Goal: Task Accomplishment & Management: Use online tool/utility

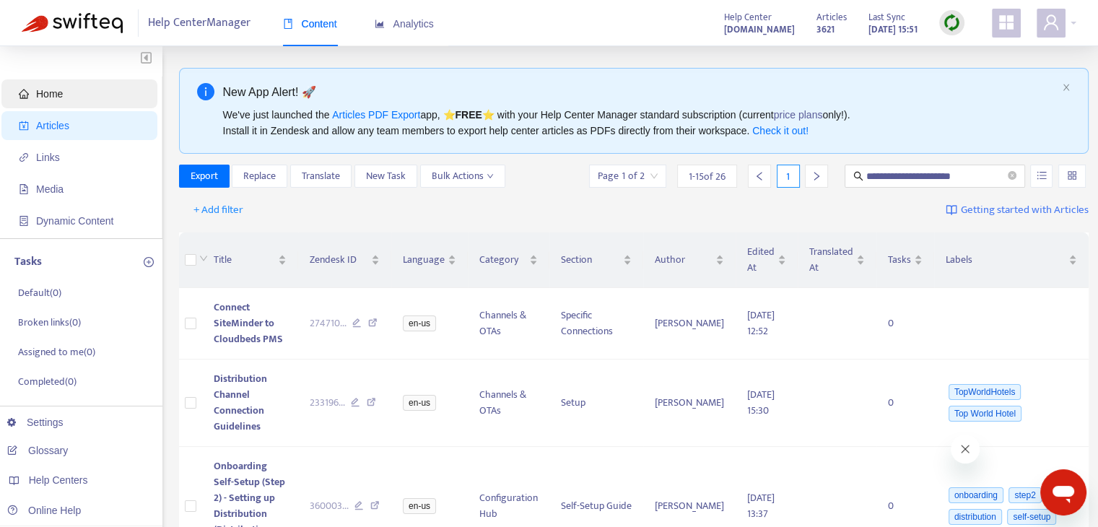
click at [121, 102] on span "Home" at bounding box center [82, 93] width 127 height 29
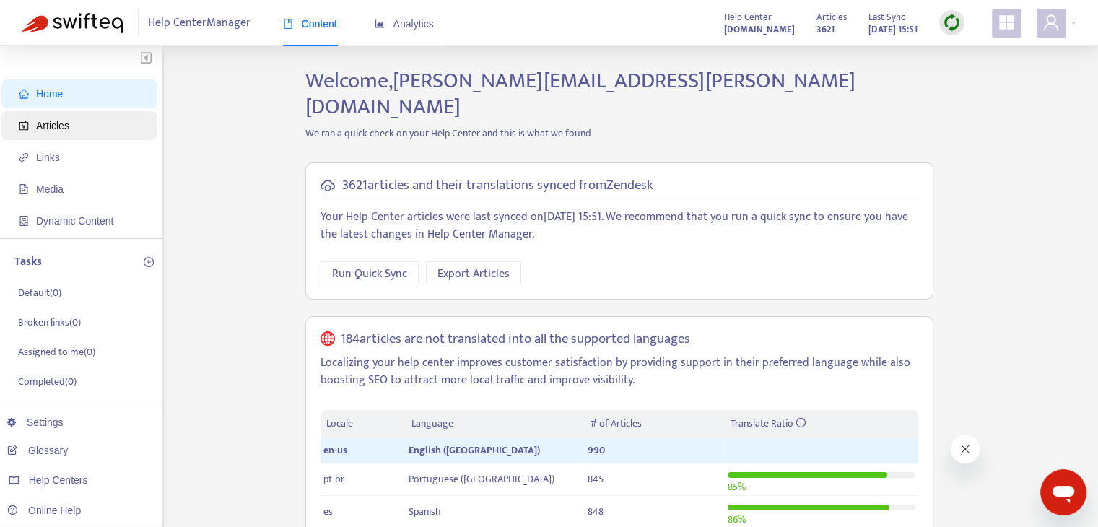
click at [84, 126] on span "Articles" at bounding box center [82, 125] width 127 height 29
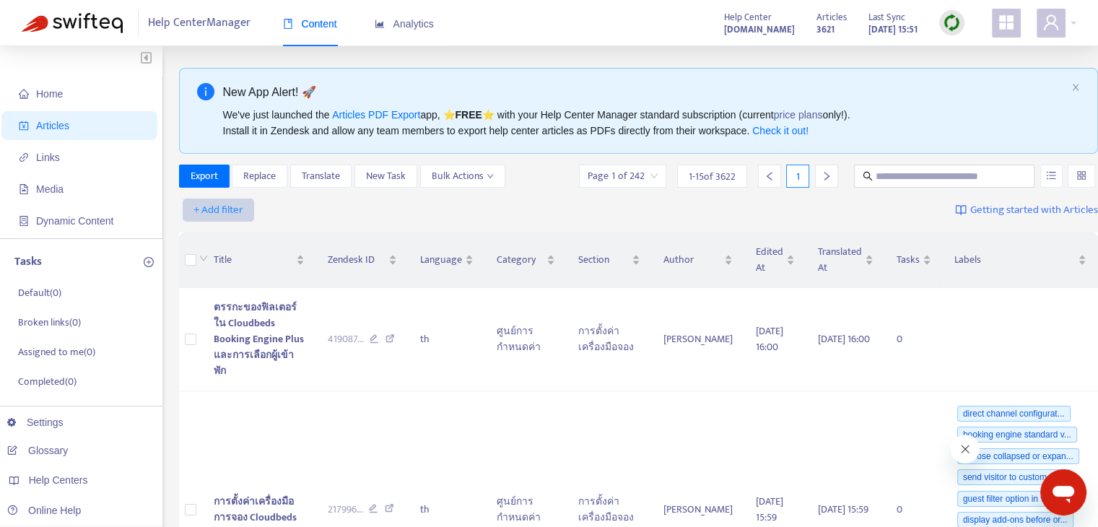
click at [224, 209] on span "+ Add filter" at bounding box center [219, 209] width 50 height 17
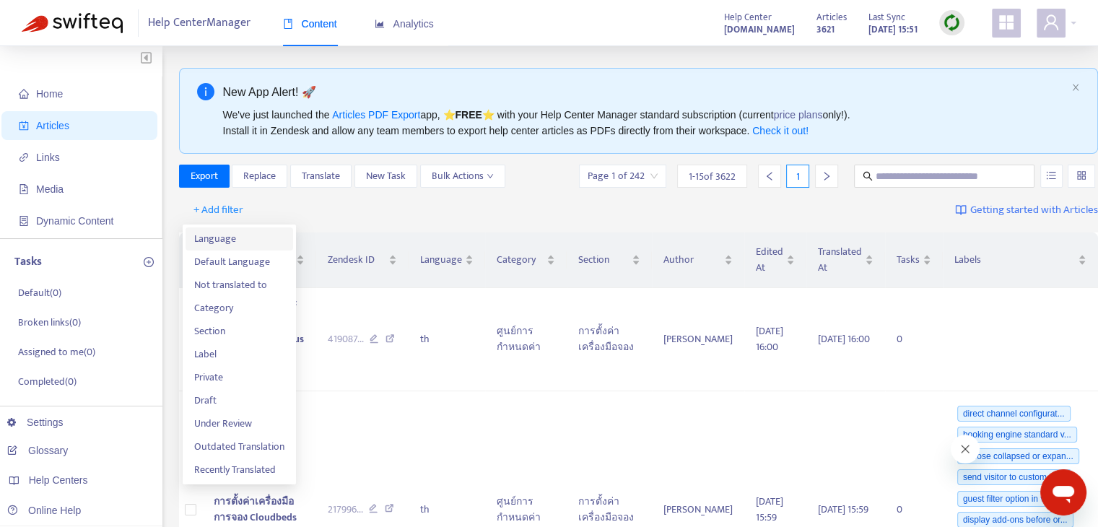
click at [251, 233] on span "Language" at bounding box center [239, 239] width 90 height 16
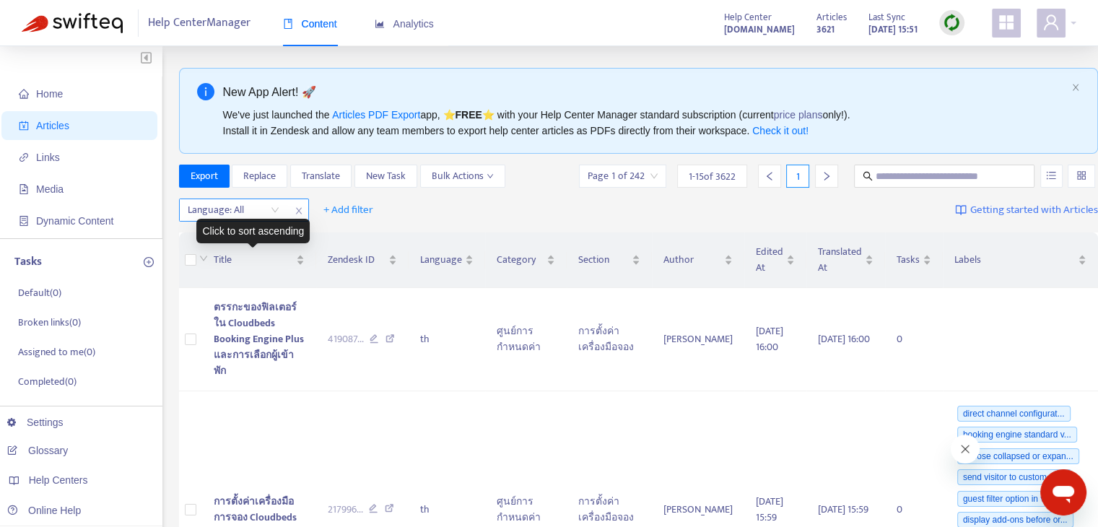
click at [276, 217] on div "Language: All" at bounding box center [234, 210] width 108 height 22
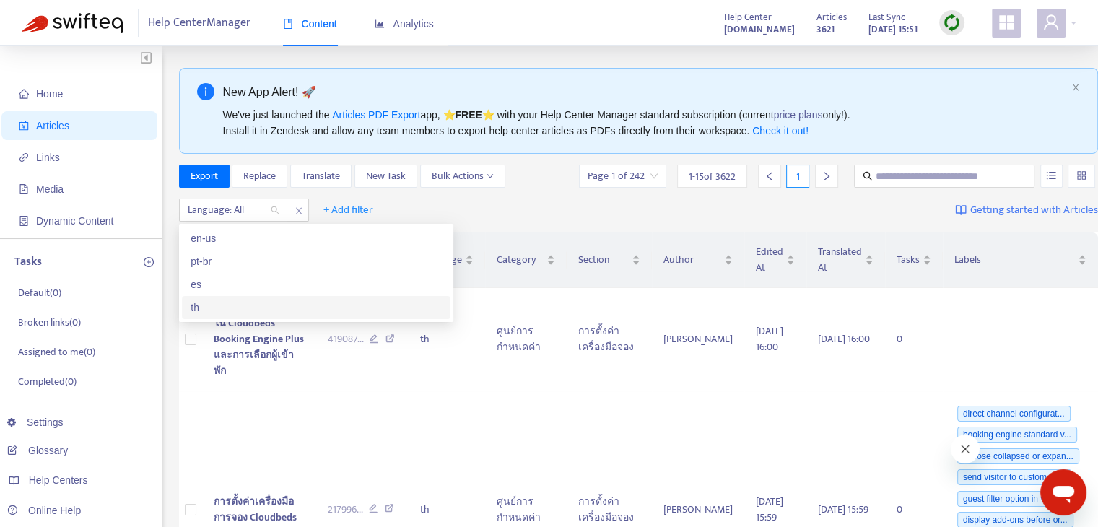
click at [246, 313] on div "th" at bounding box center [316, 308] width 251 height 16
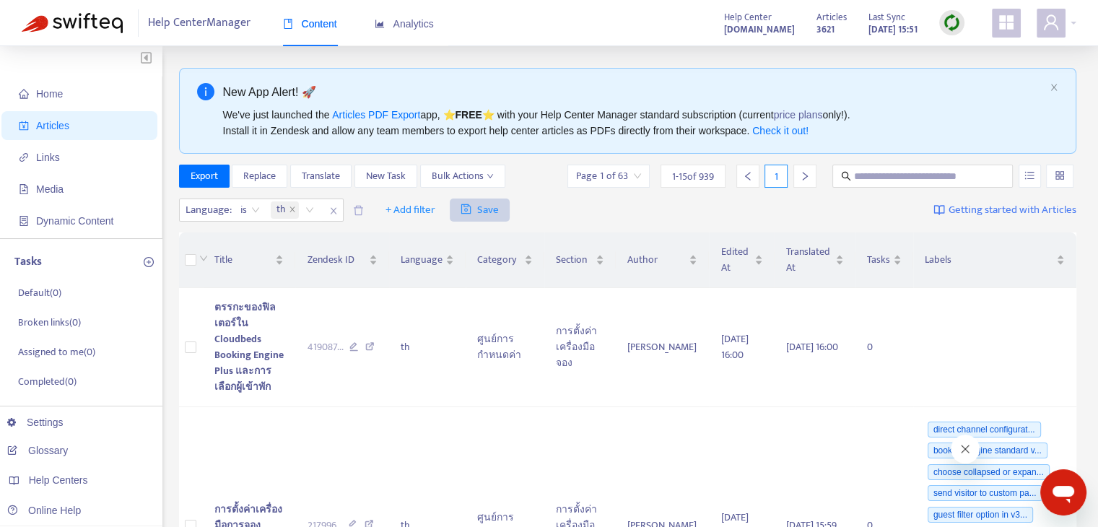
drag, startPoint x: 417, startPoint y: 209, endPoint x: 485, endPoint y: 209, distance: 68.6
click at [417, 209] on span "+ Add filter" at bounding box center [411, 209] width 50 height 17
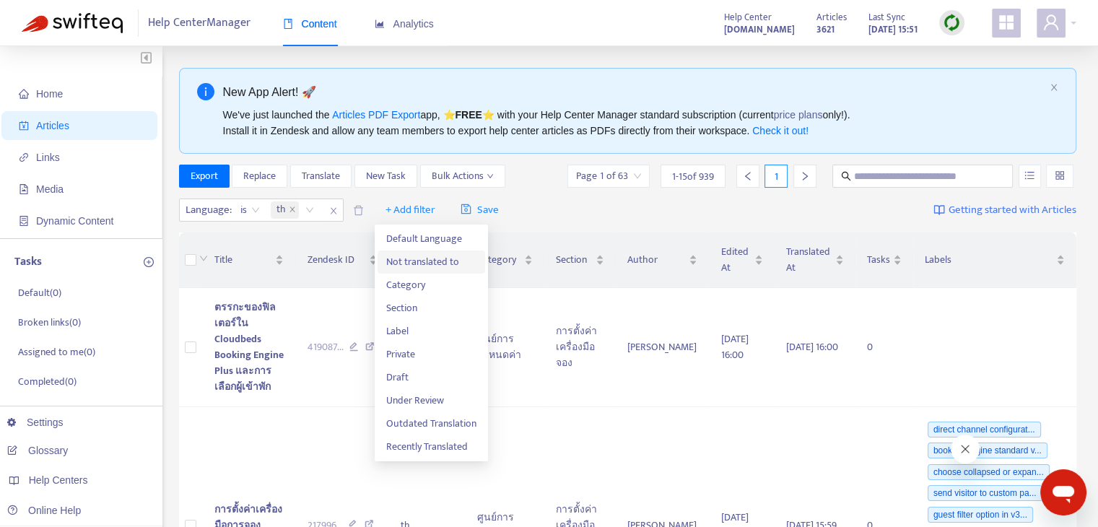
click at [449, 259] on span "Not translated to" at bounding box center [431, 262] width 90 height 16
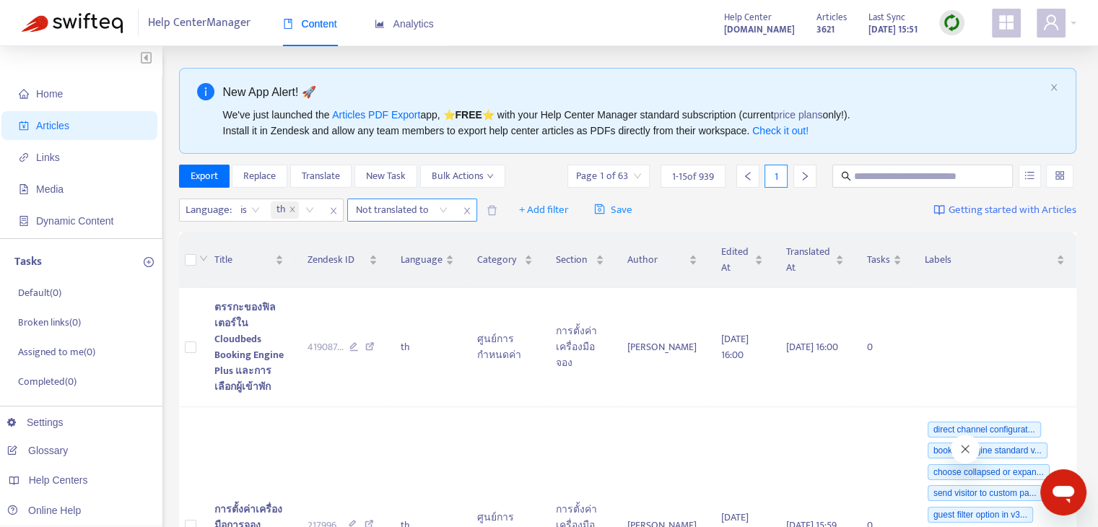
click at [427, 210] on div at bounding box center [394, 209] width 87 height 17
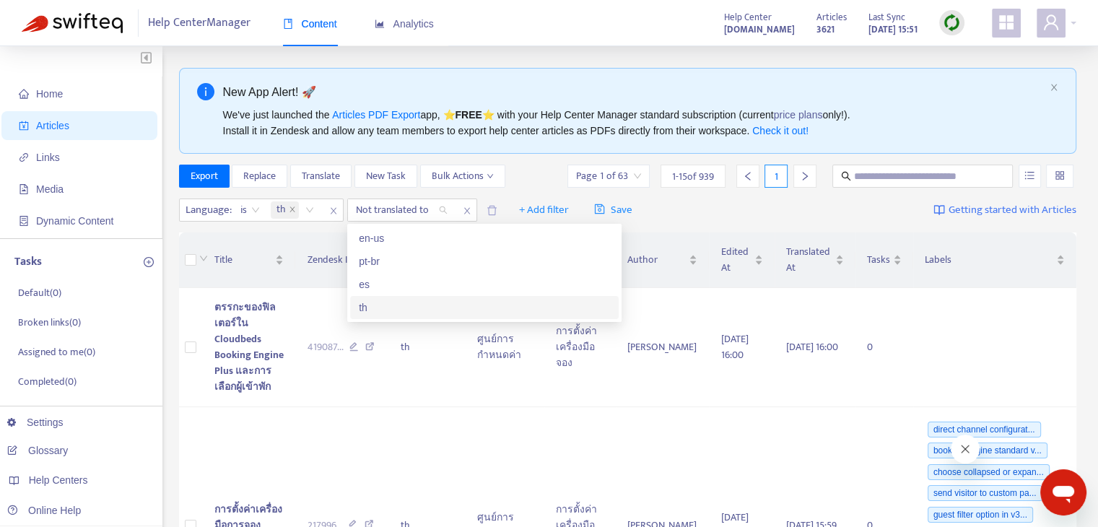
click at [394, 301] on div "th" at bounding box center [484, 308] width 251 height 16
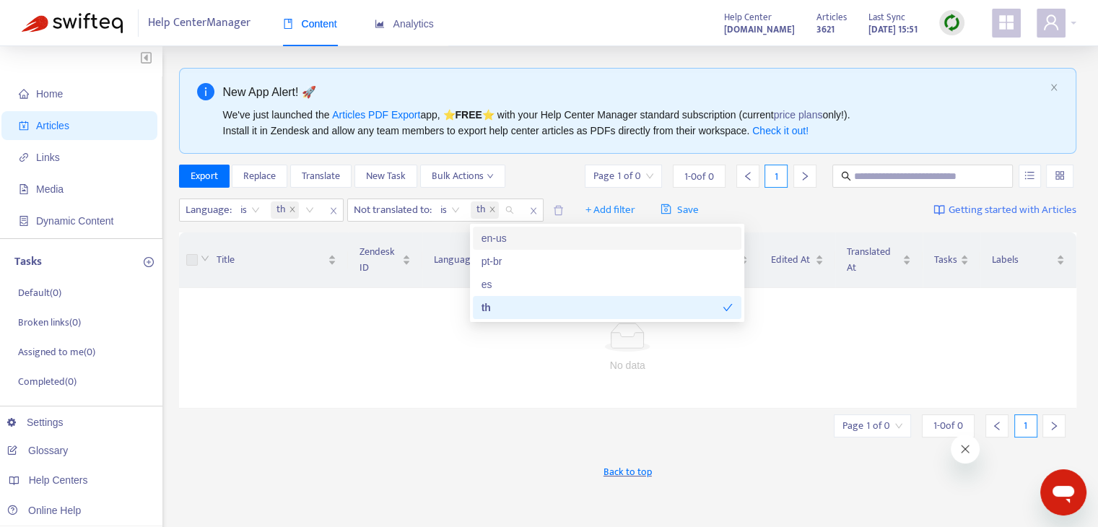
click at [796, 201] on div "Language : is th Not translated to : is th + Add filter Save Getting started wi…" at bounding box center [628, 211] width 898 height 34
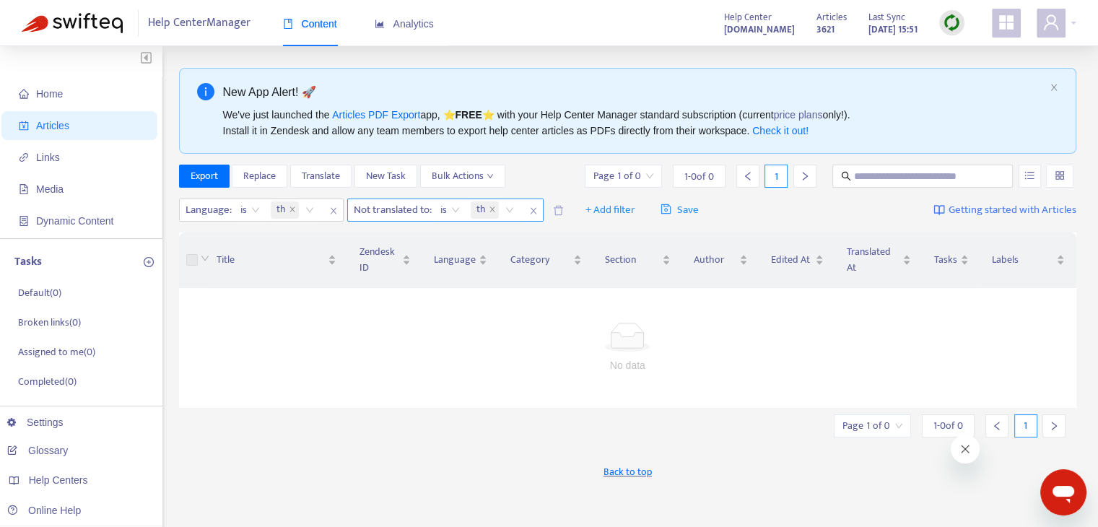
click at [537, 209] on icon "close" at bounding box center [533, 211] width 9 height 9
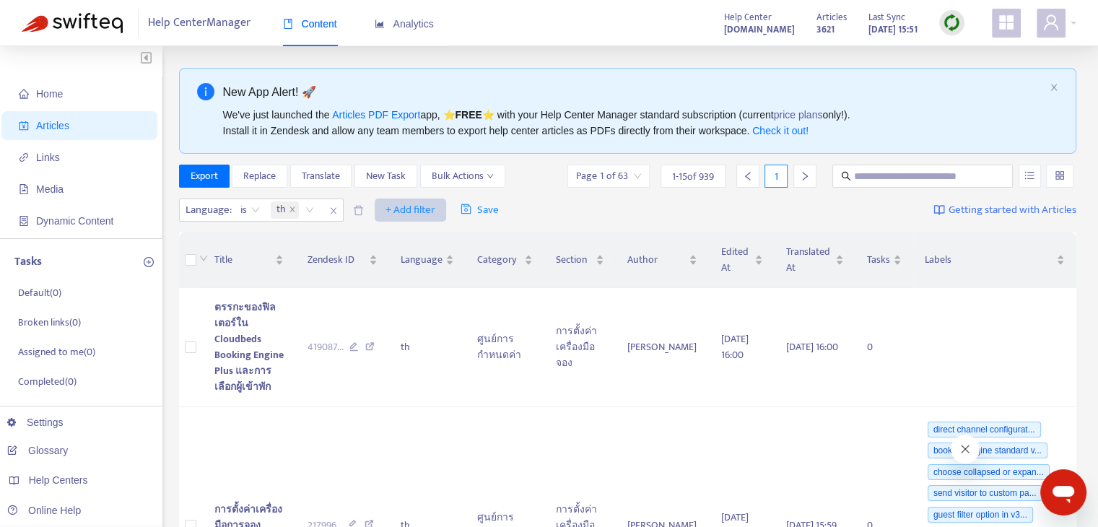
click at [417, 206] on span "+ Add filter" at bounding box center [411, 209] width 50 height 17
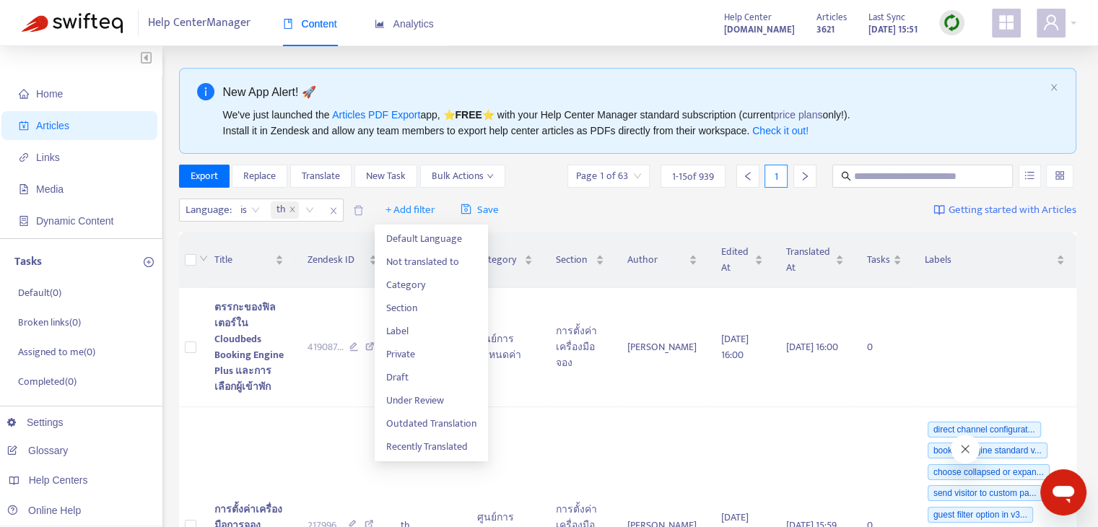
click at [559, 204] on div "Language : is th + Add filter Save Getting started with Articles" at bounding box center [628, 211] width 898 height 34
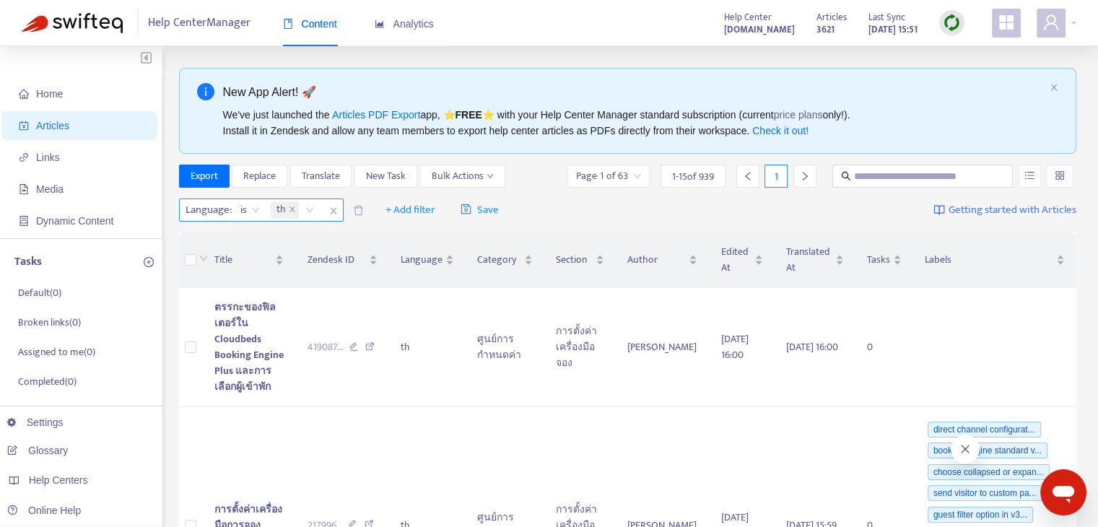
click at [247, 207] on span "is" at bounding box center [249, 210] width 19 height 22
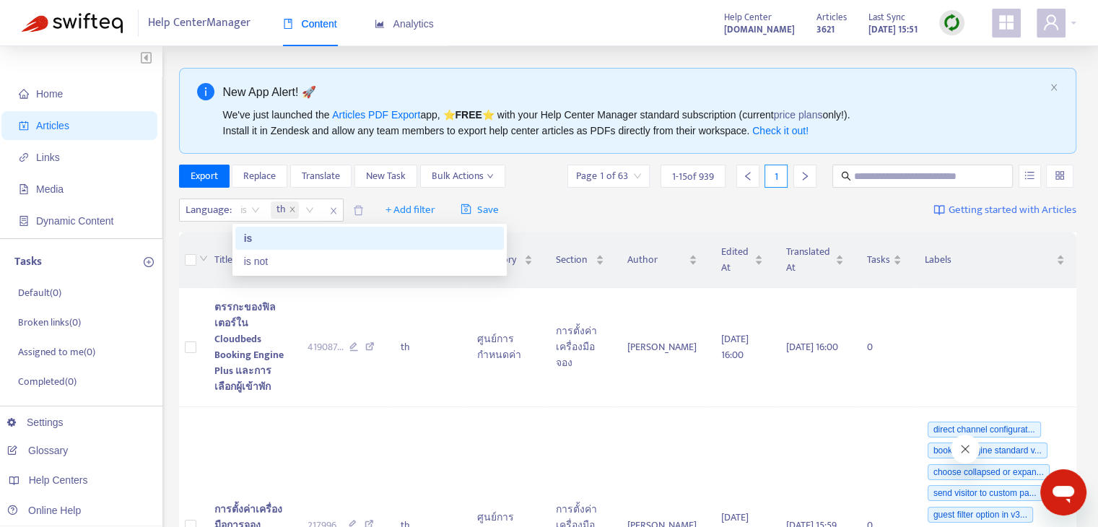
click at [575, 209] on div "Language : is th + Add filter Save Getting started with Articles" at bounding box center [628, 211] width 898 height 34
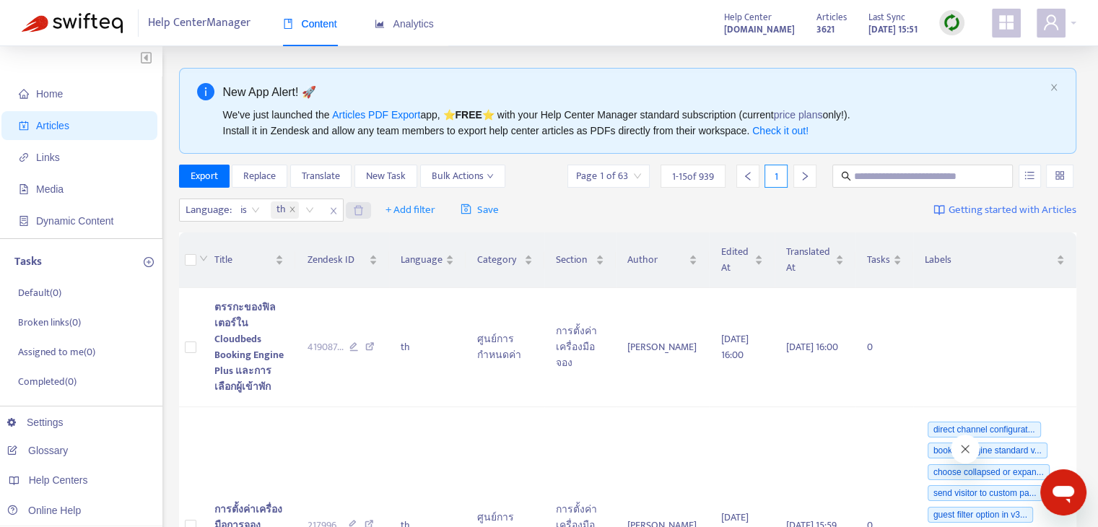
click at [357, 209] on icon "delete" at bounding box center [358, 210] width 11 height 11
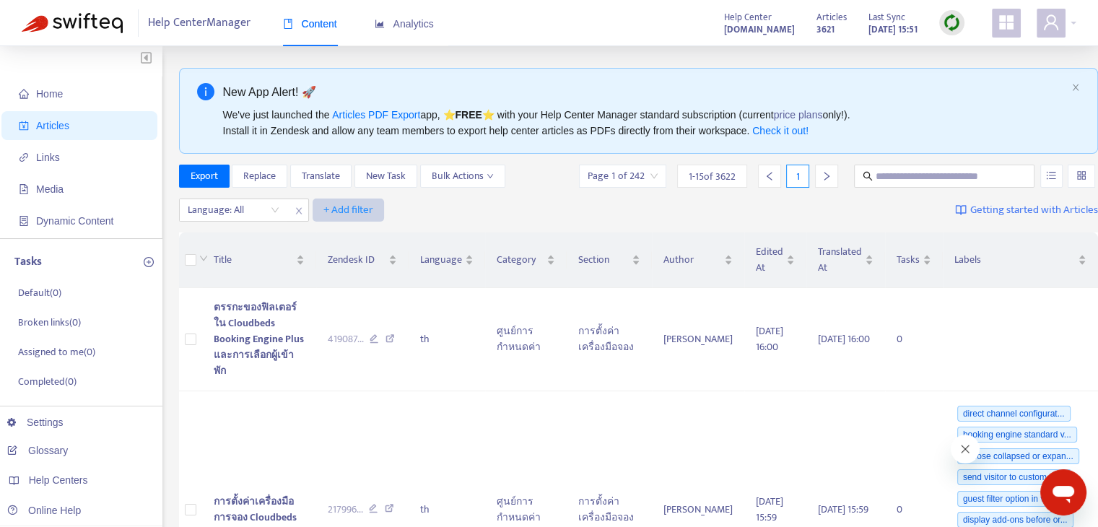
click at [358, 207] on span "+ Add filter" at bounding box center [348, 209] width 50 height 17
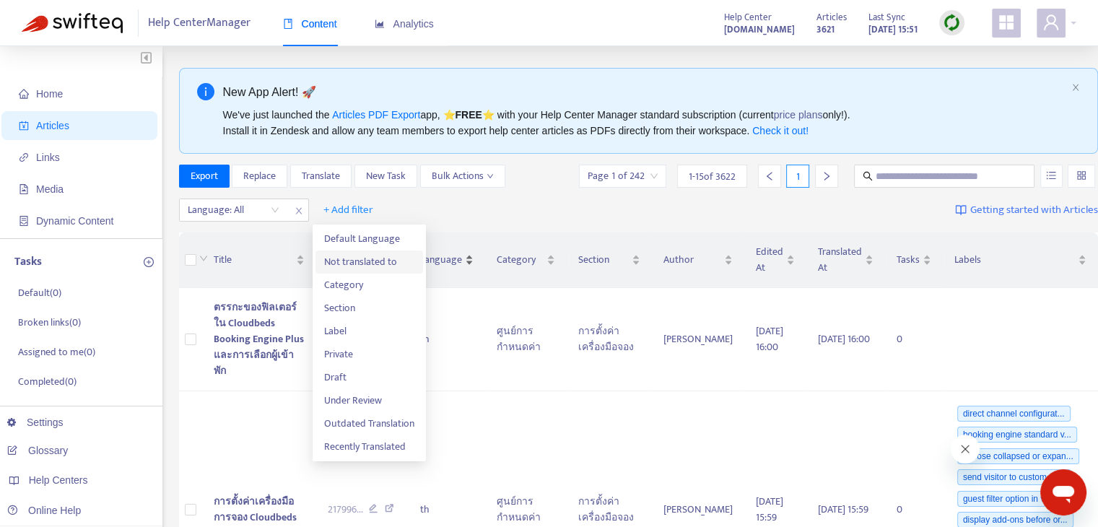
click at [374, 259] on span "Not translated to" at bounding box center [369, 262] width 90 height 16
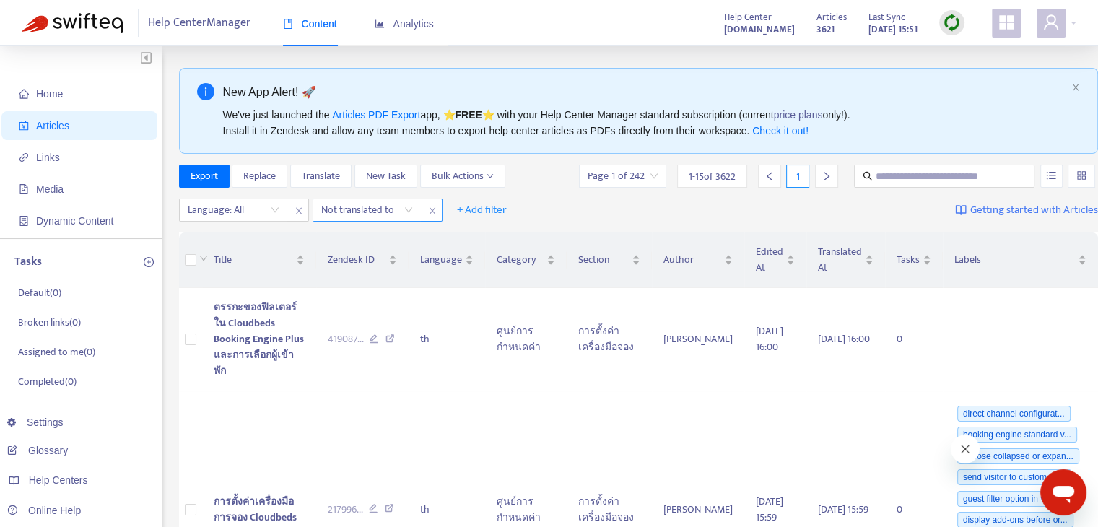
click at [408, 207] on div "Not translated to" at bounding box center [367, 210] width 108 height 22
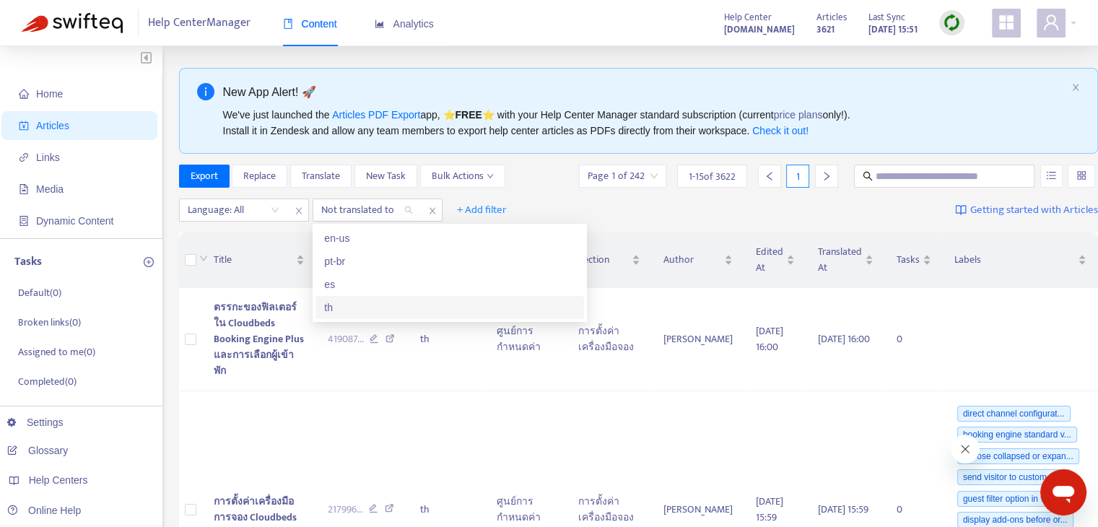
click at [381, 303] on div "th" at bounding box center [449, 308] width 251 height 16
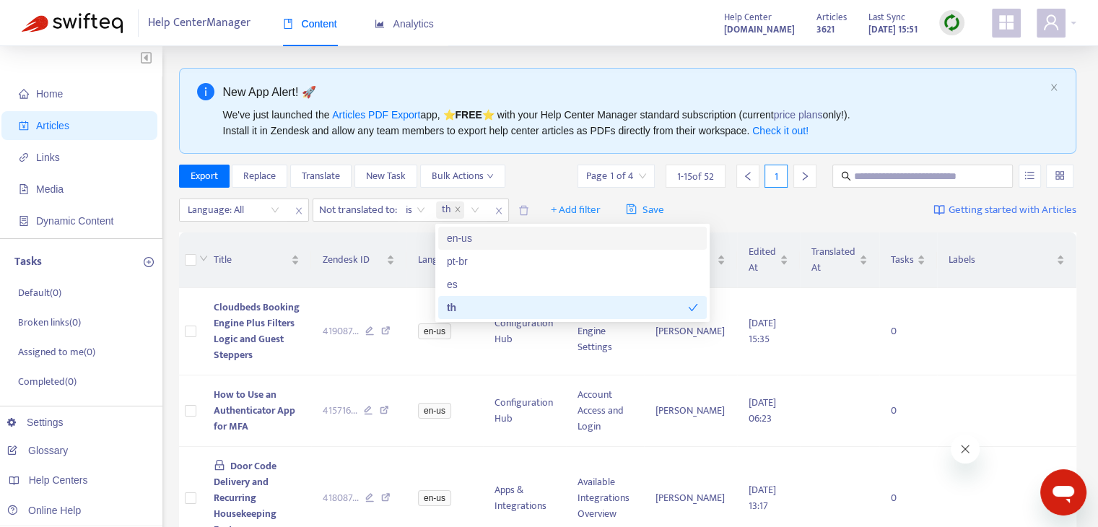
click at [760, 213] on div "Language: All Not translated to : is th + Add filter Save Getting started with …" at bounding box center [628, 211] width 898 height 34
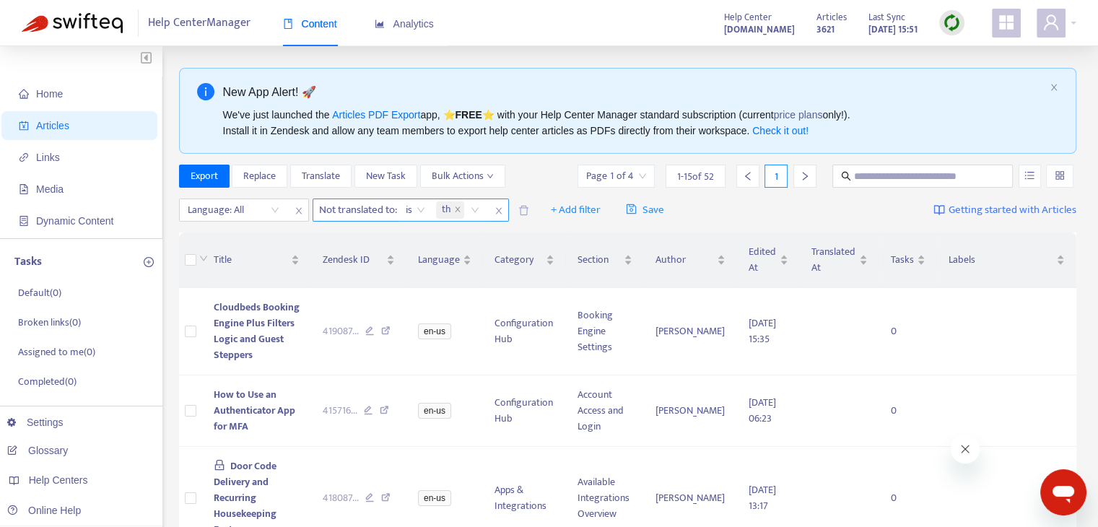
click at [500, 208] on icon "close" at bounding box center [499, 211] width 9 height 9
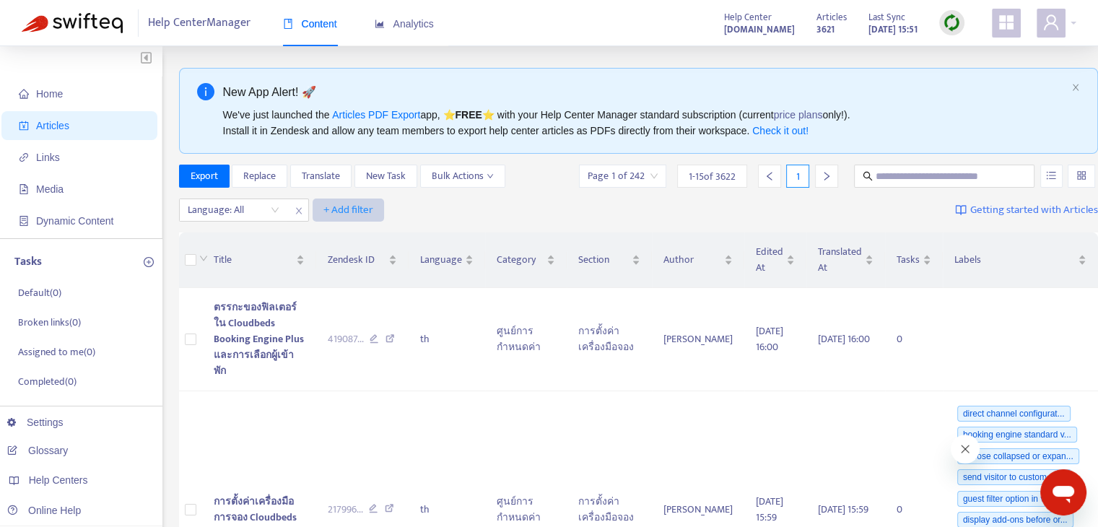
drag, startPoint x: 373, startPoint y: 211, endPoint x: 381, endPoint y: 212, distance: 8.7
click at [373, 212] on span "+ Add filter" at bounding box center [348, 209] width 50 height 17
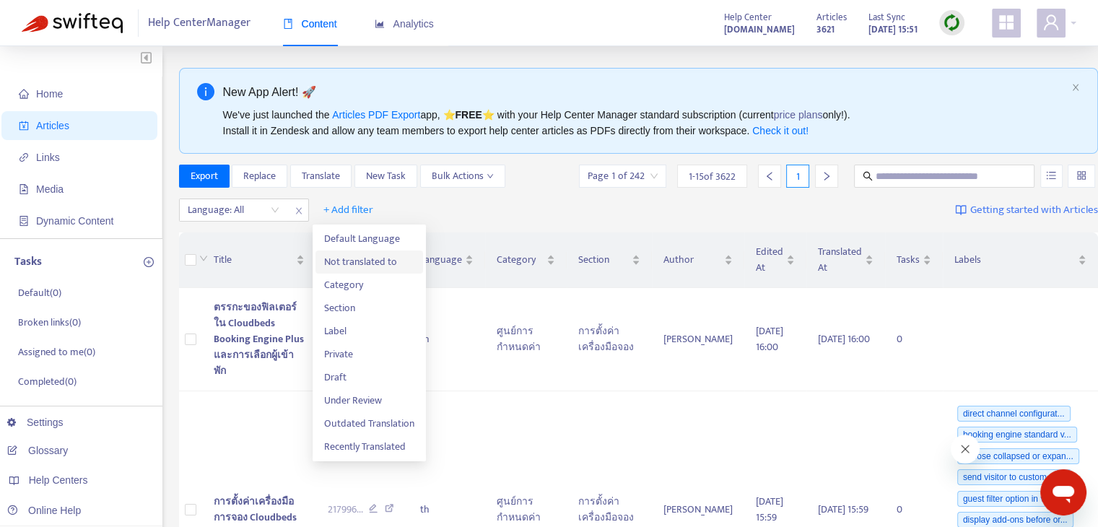
click at [378, 264] on span "Not translated to" at bounding box center [369, 262] width 90 height 16
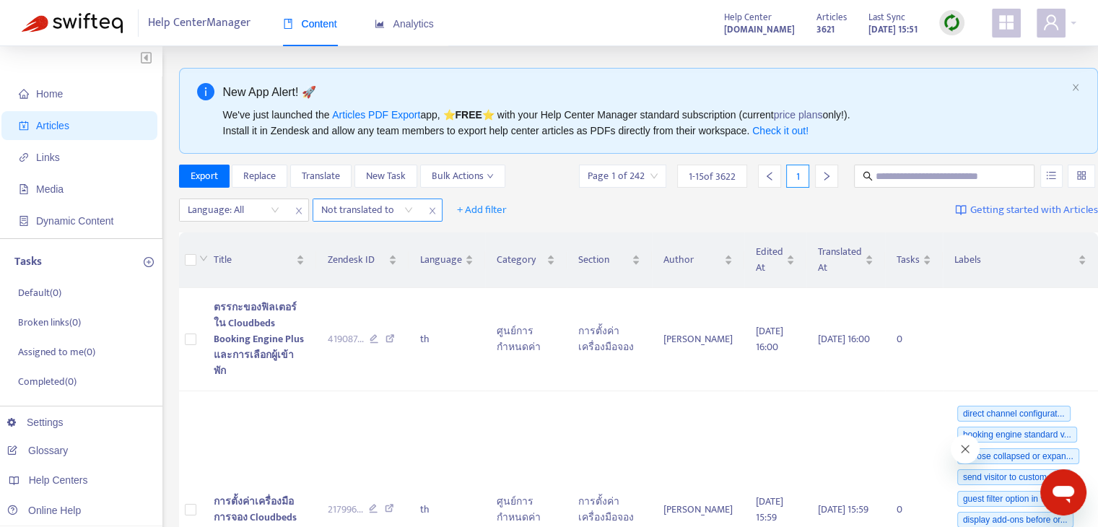
click at [408, 209] on div "Not translated to" at bounding box center [367, 210] width 108 height 22
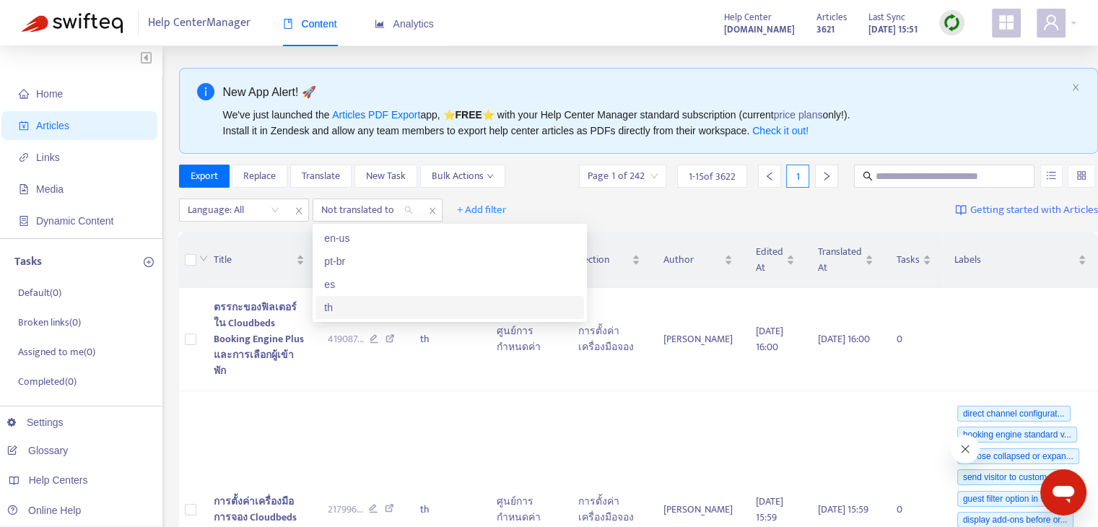
click at [386, 300] on div "th" at bounding box center [449, 308] width 251 height 16
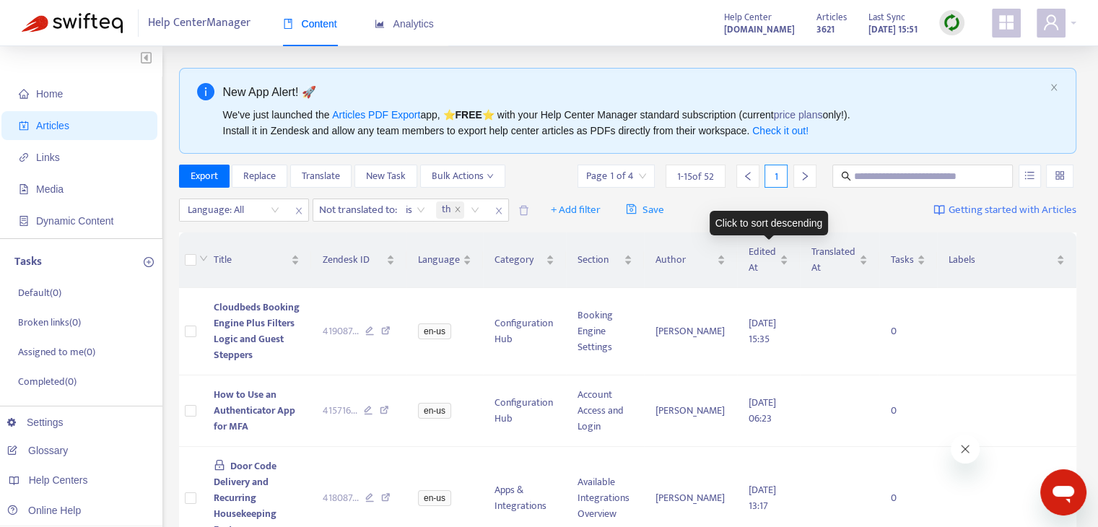
click at [777, 222] on div "Click to sort descending" at bounding box center [769, 223] width 119 height 25
click at [783, 256] on div "Edited At" at bounding box center [769, 260] width 40 height 32
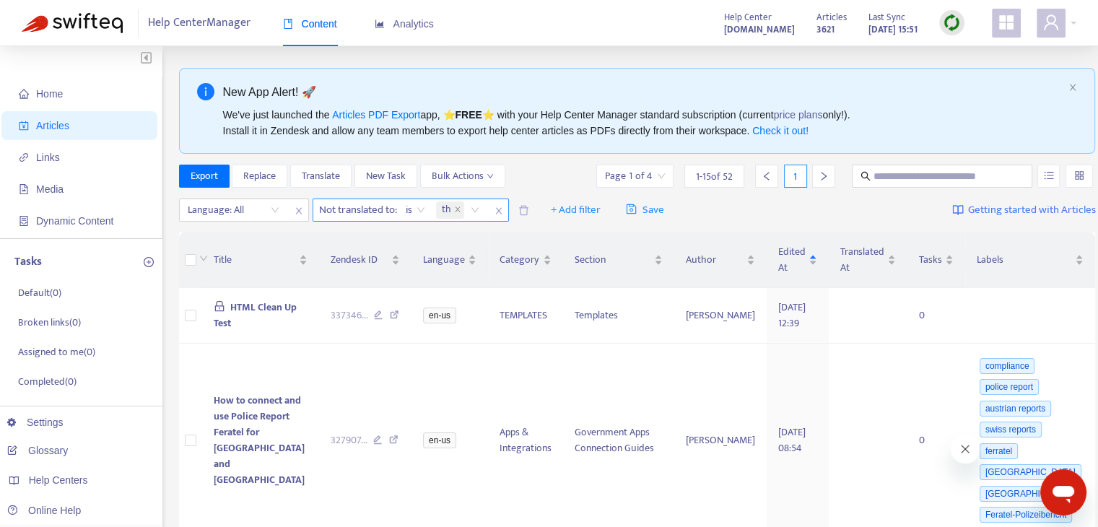
click at [505, 212] on span "close" at bounding box center [499, 210] width 19 height 17
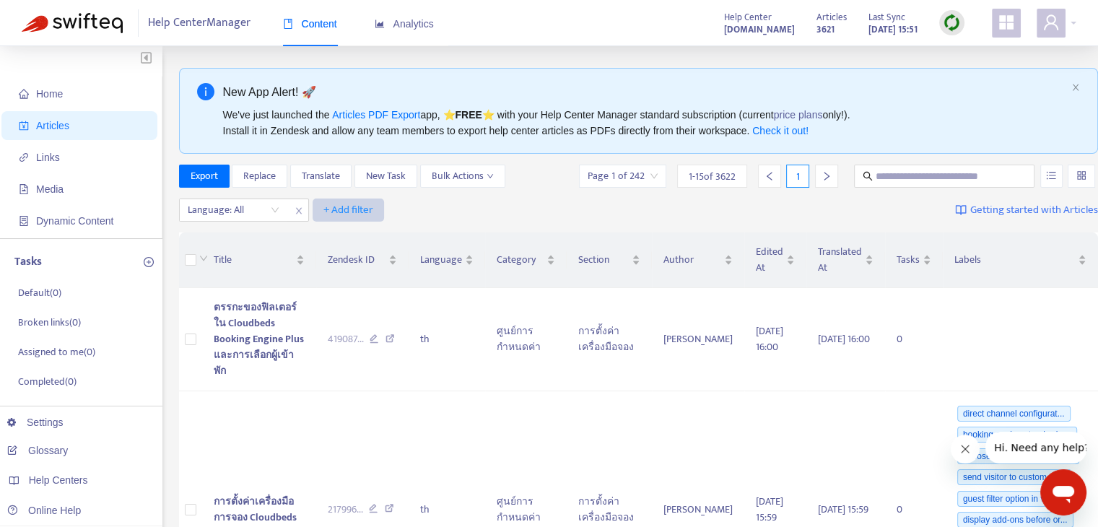
click at [349, 209] on span "+ Add filter" at bounding box center [348, 209] width 50 height 17
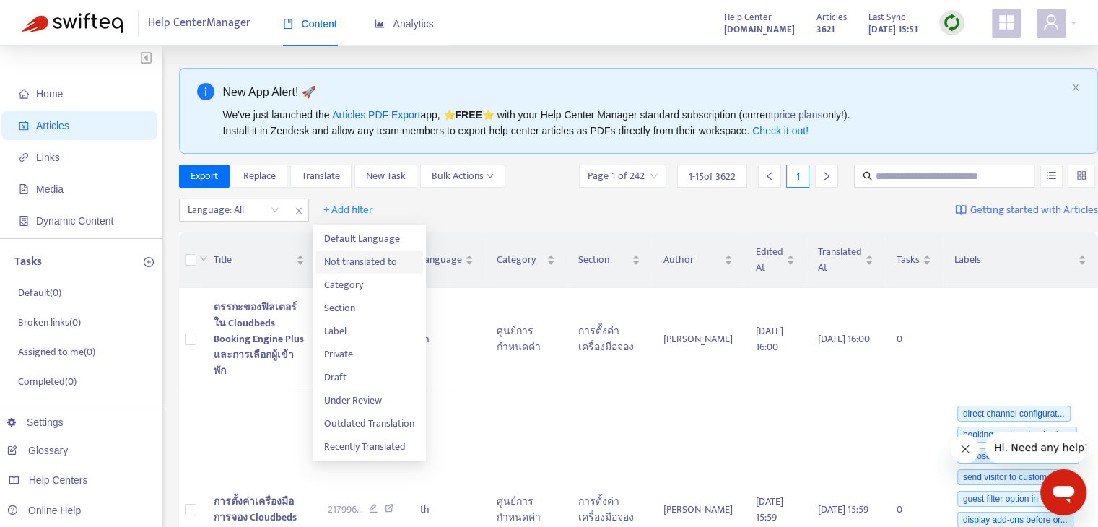
click at [375, 264] on span "Not translated to" at bounding box center [369, 262] width 90 height 16
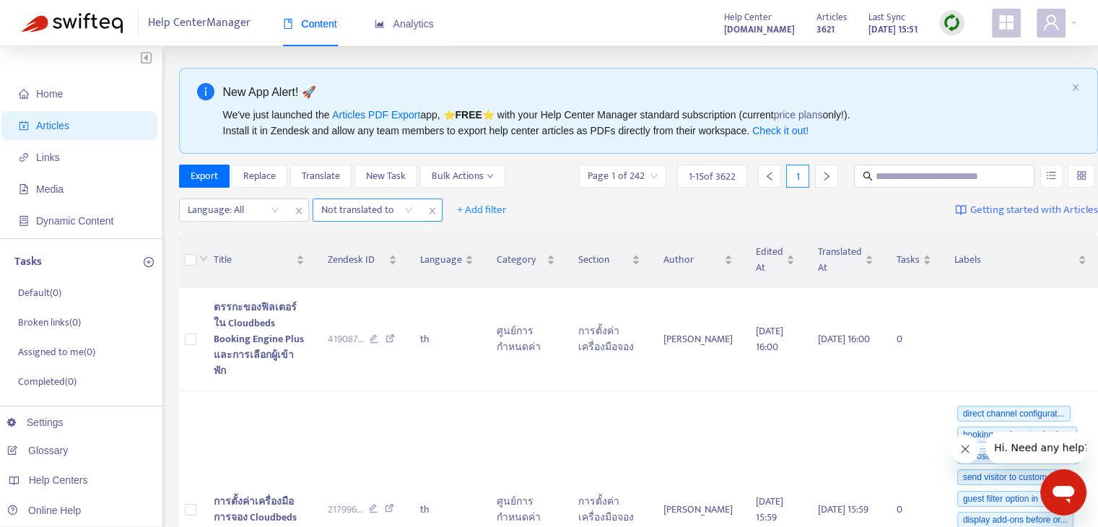
click at [407, 209] on div "Not translated to" at bounding box center [367, 210] width 108 height 22
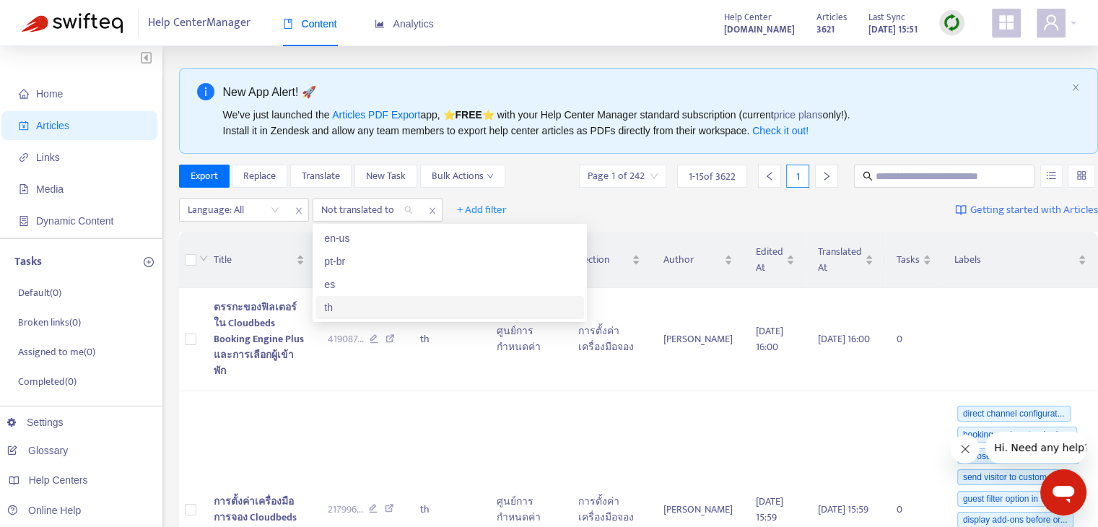
click at [396, 313] on div "th" at bounding box center [449, 308] width 251 height 16
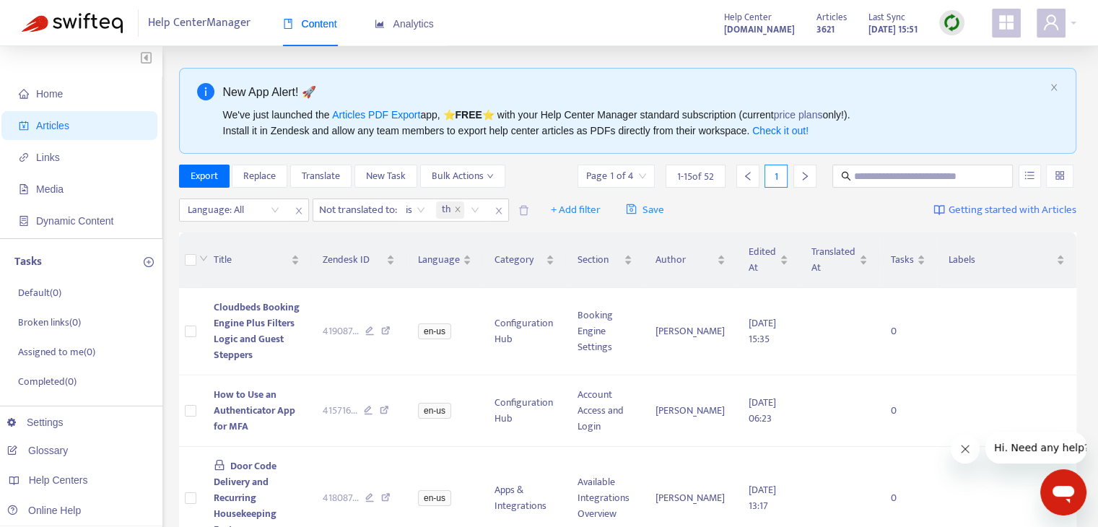
click at [770, 204] on div "Language: All Not translated to : is th + Add filter Save Getting started with …" at bounding box center [628, 211] width 898 height 34
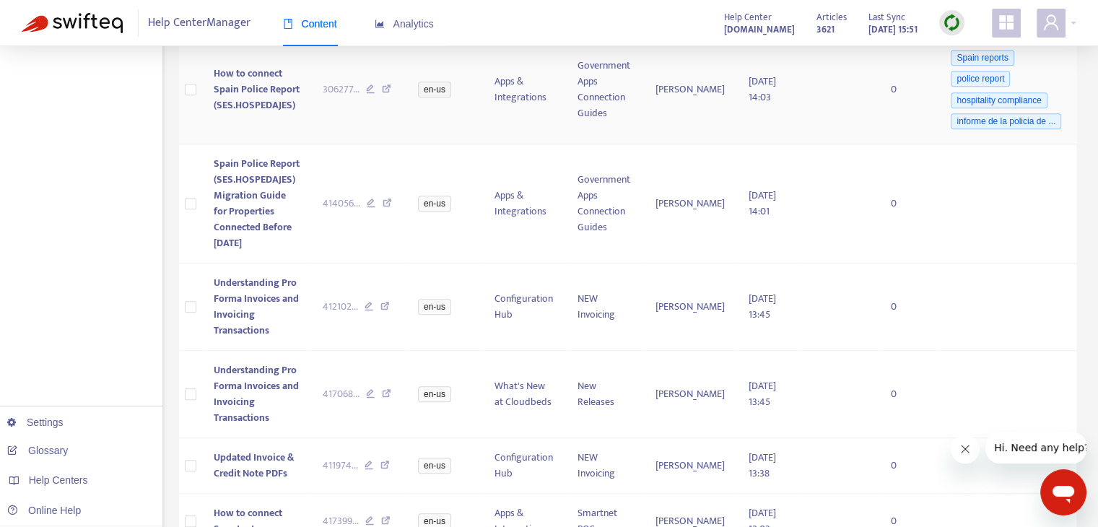
scroll to position [1096, 0]
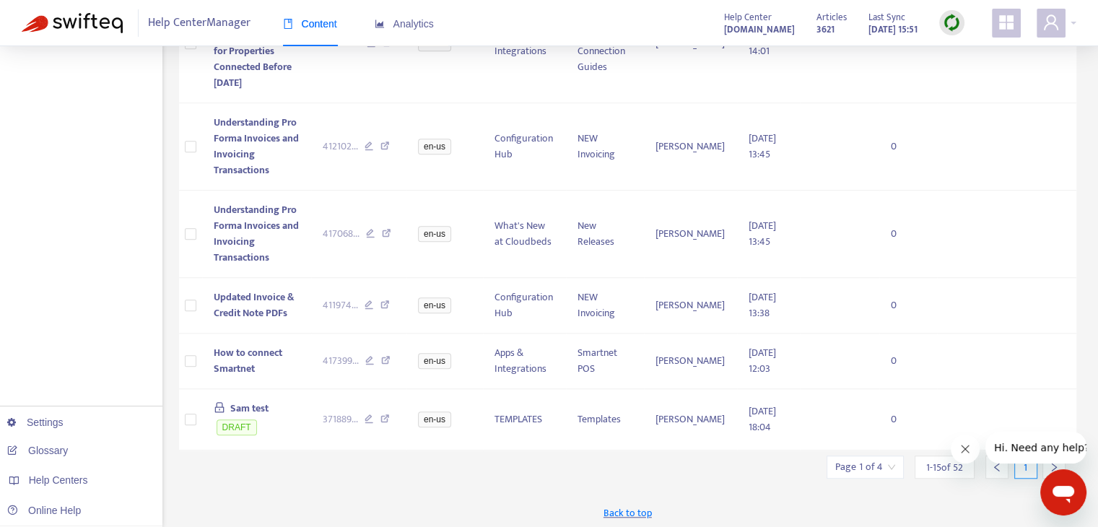
click at [964, 454] on icon "Cerrar mensaje de la compañía" at bounding box center [965, 449] width 12 height 12
click at [1049, 457] on div at bounding box center [1054, 467] width 23 height 23
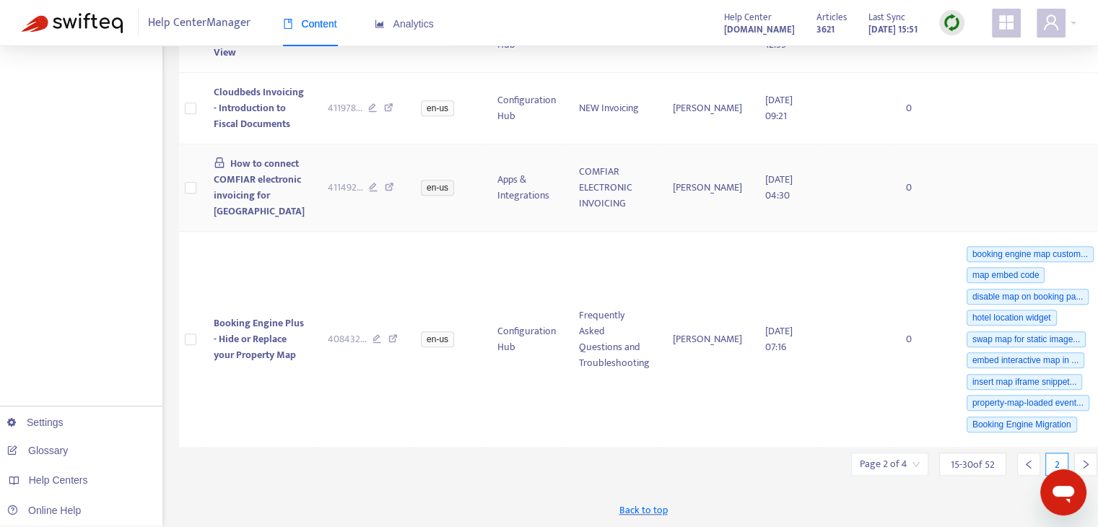
scroll to position [1407, 0]
click at [1081, 459] on icon "right" at bounding box center [1086, 463] width 10 height 10
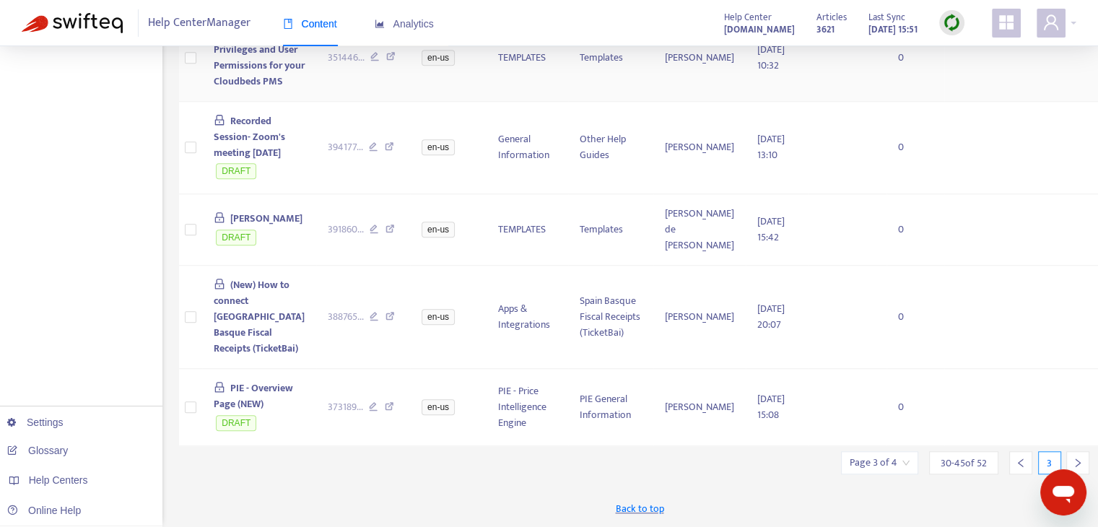
scroll to position [1376, 0]
click at [1073, 461] on icon "right" at bounding box center [1078, 463] width 10 height 10
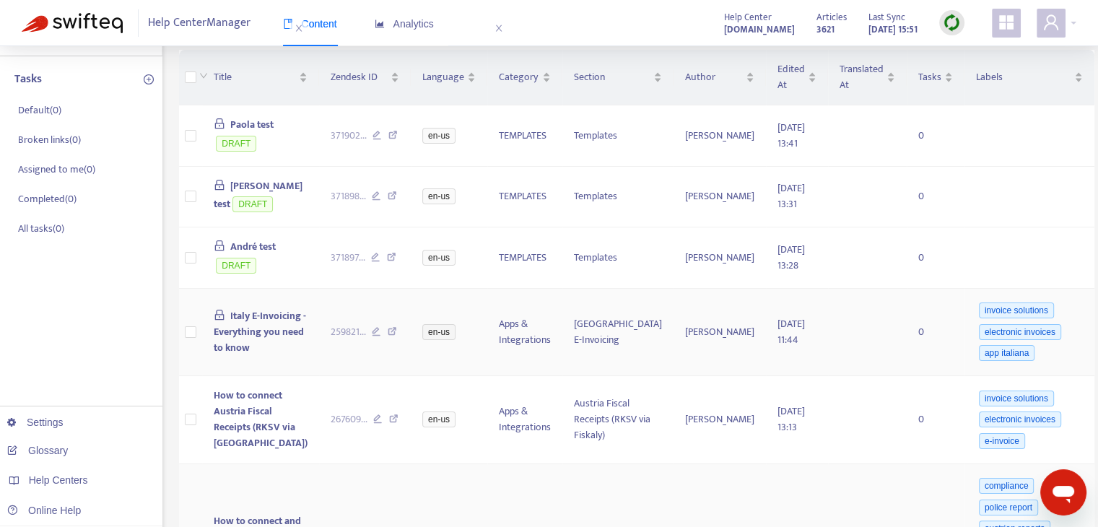
scroll to position [0, 0]
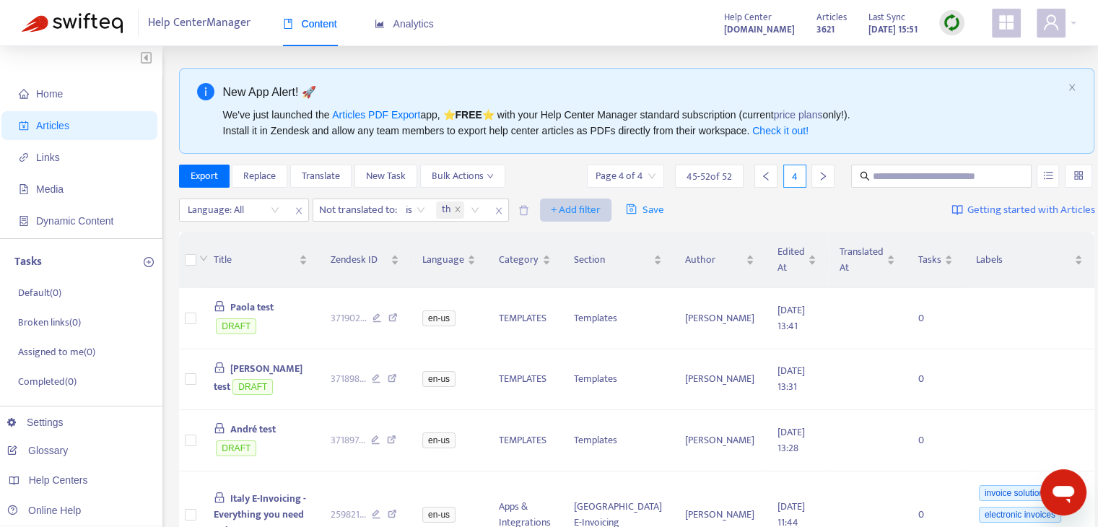
click at [578, 210] on span "+ Add filter" at bounding box center [576, 209] width 50 height 17
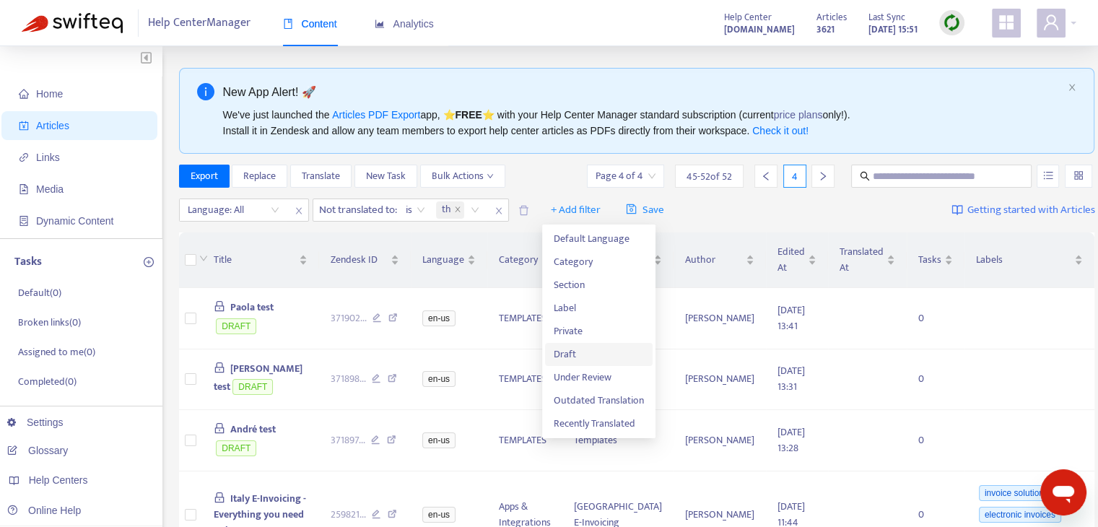
click at [585, 347] on span "Draft" at bounding box center [599, 355] width 90 height 16
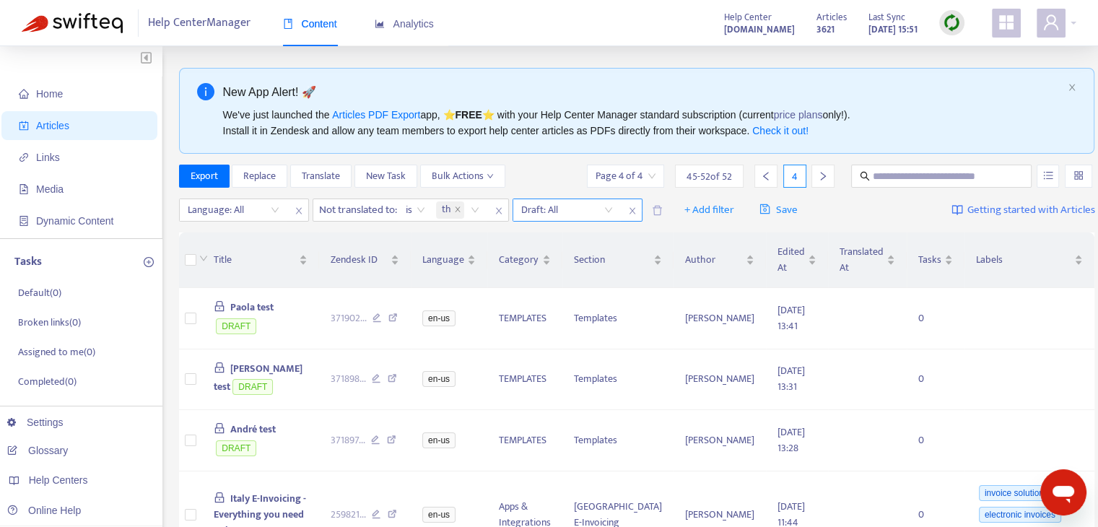
click at [598, 203] on input "search" at bounding box center [567, 210] width 92 height 22
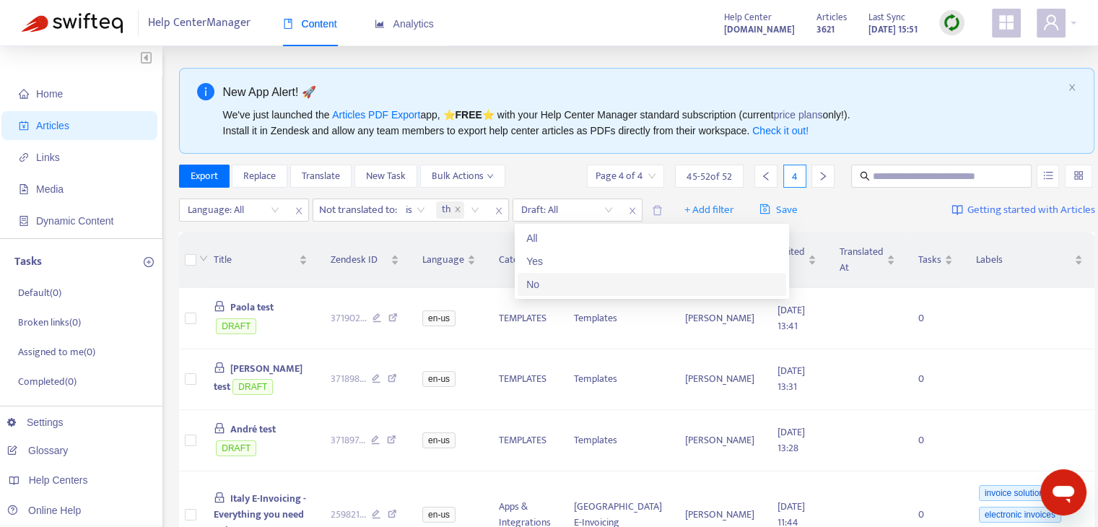
click at [583, 279] on div "No" at bounding box center [651, 285] width 251 height 16
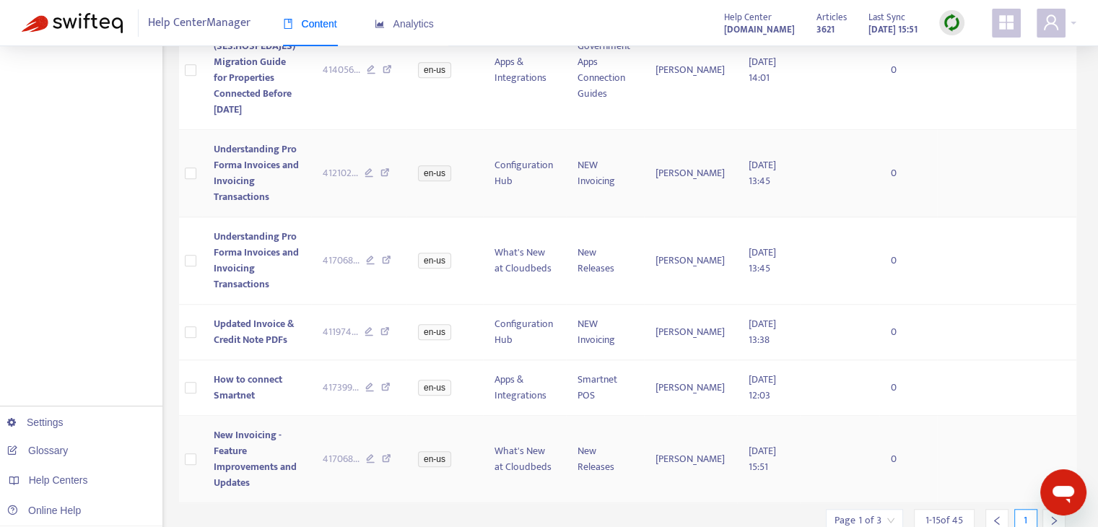
scroll to position [1123, 0]
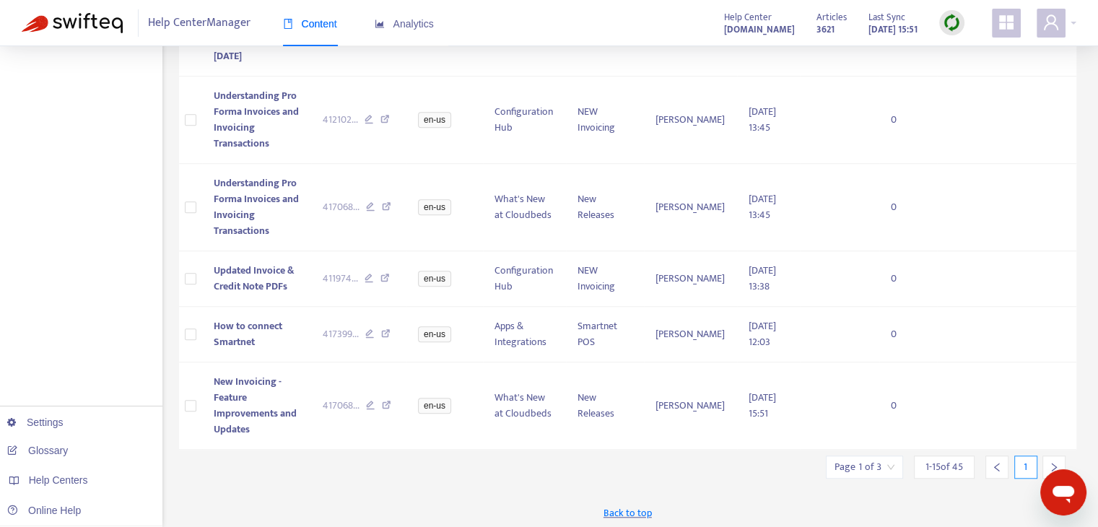
click at [1049, 462] on icon "right" at bounding box center [1054, 467] width 10 height 10
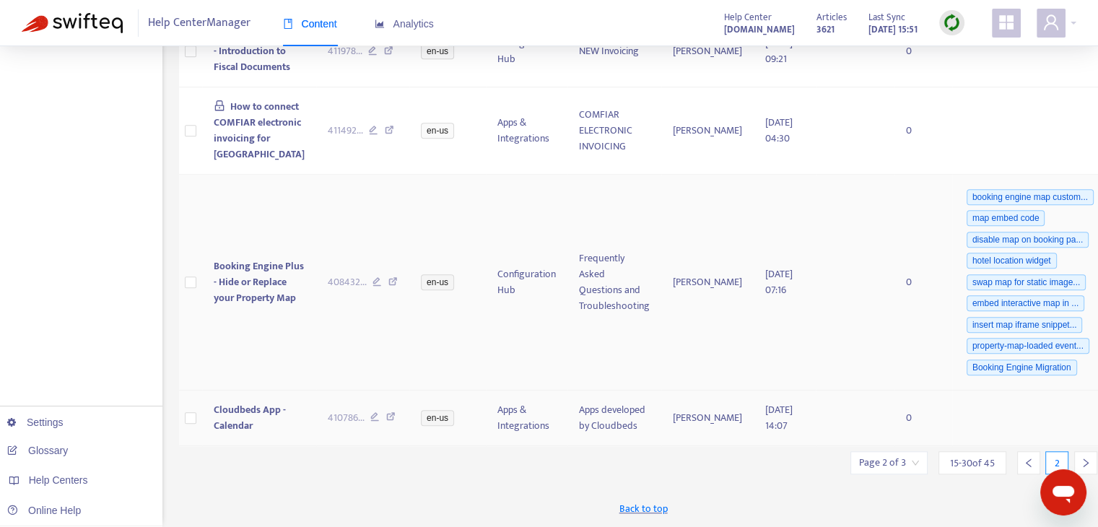
scroll to position [1376, 0]
click at [1081, 458] on icon "right" at bounding box center [1086, 463] width 10 height 10
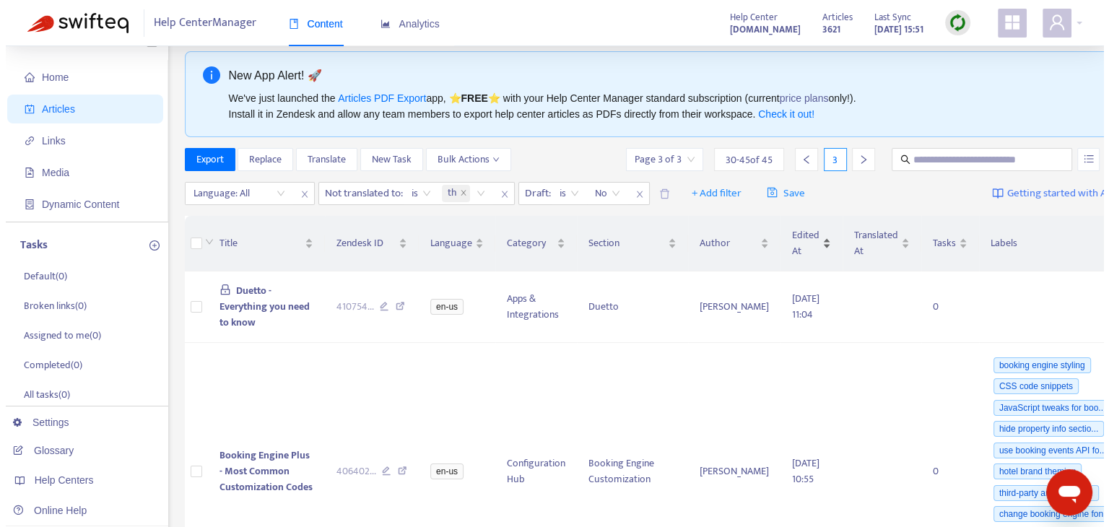
scroll to position [0, 0]
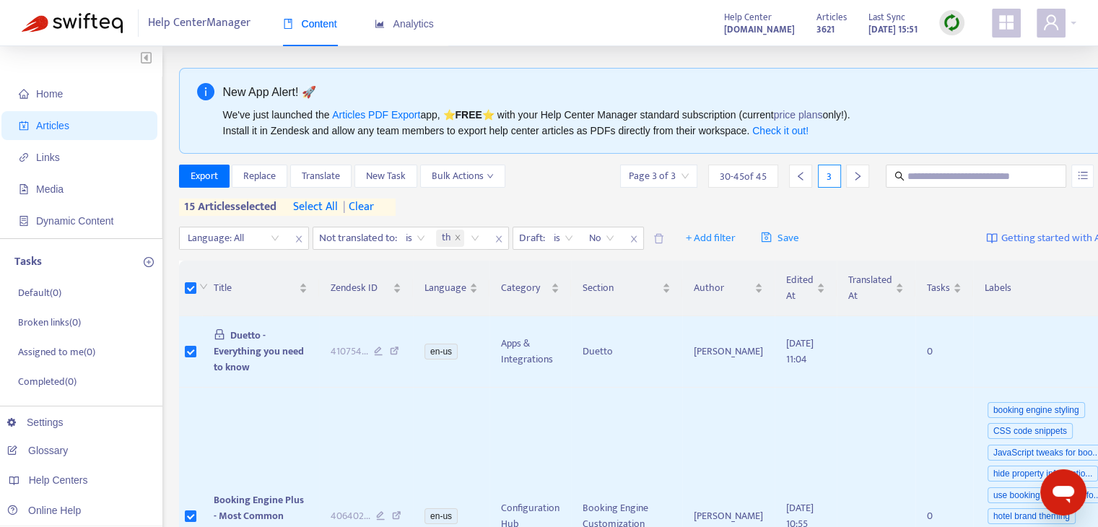
click at [332, 208] on span "select all" at bounding box center [315, 207] width 45 height 17
click at [332, 170] on span "Translate" at bounding box center [321, 176] width 38 height 16
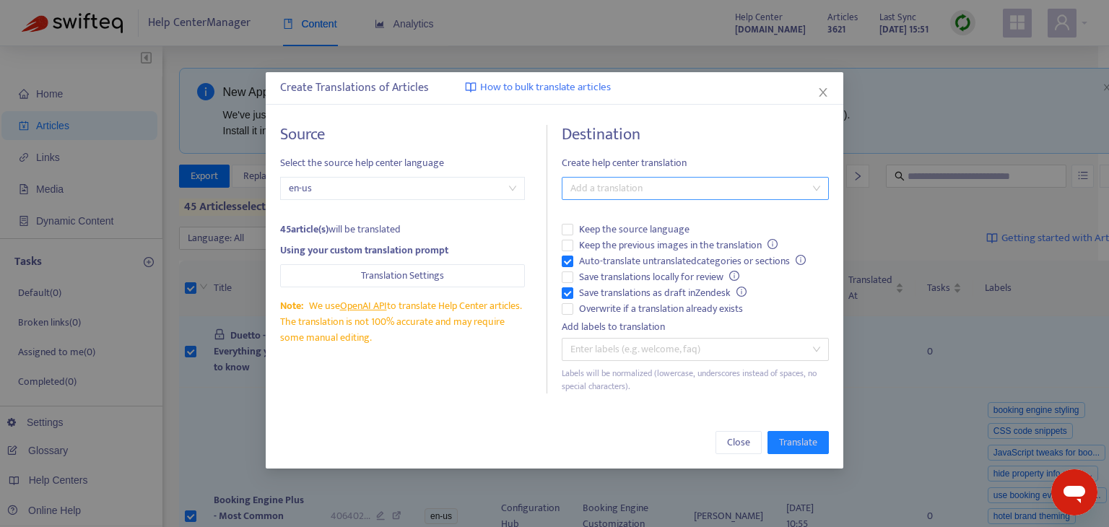
click at [596, 191] on div at bounding box center [688, 188] width 246 height 17
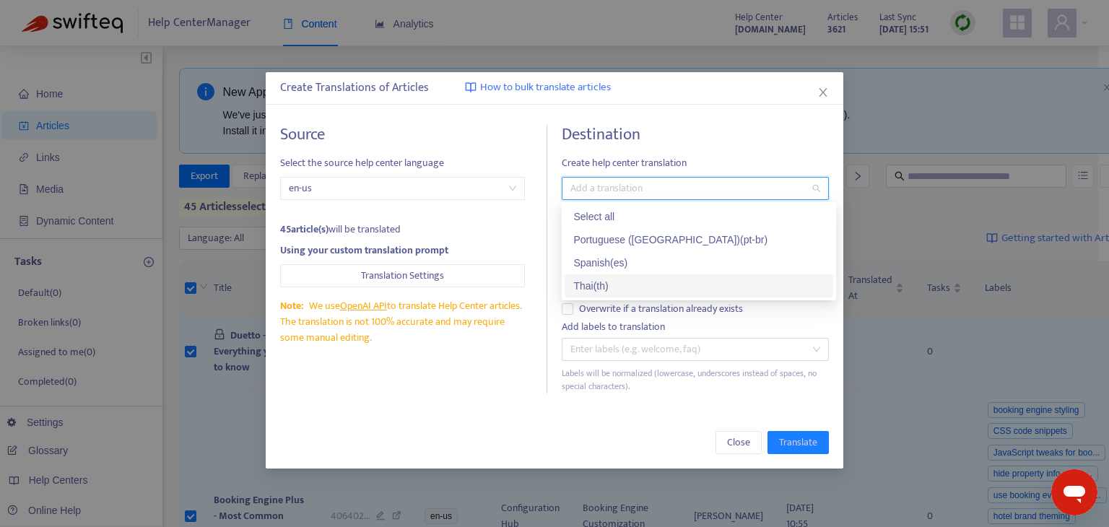
click at [612, 284] on div "Thai ( th )" at bounding box center [698, 286] width 251 height 16
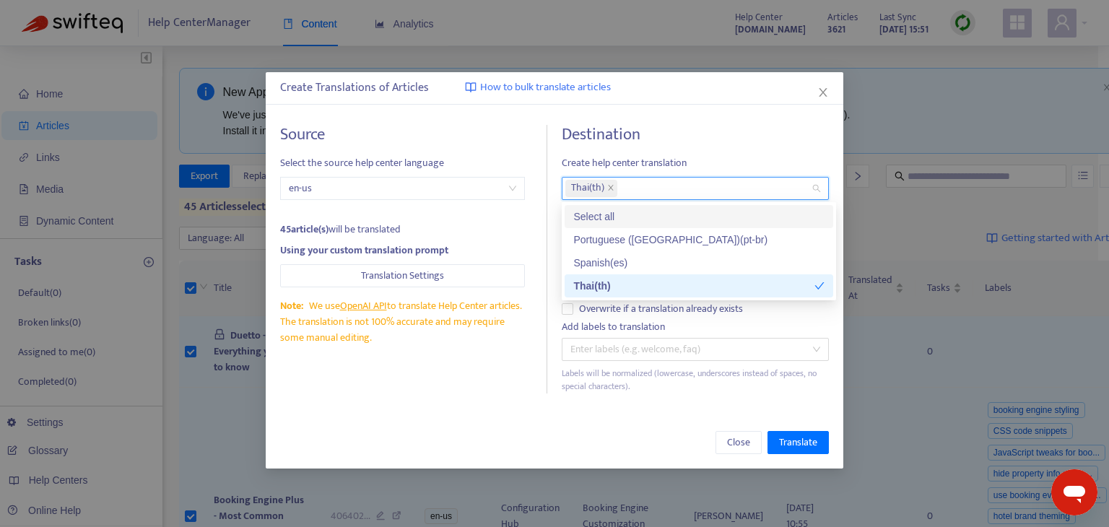
click at [761, 131] on h4 "Destination" at bounding box center [695, 134] width 267 height 19
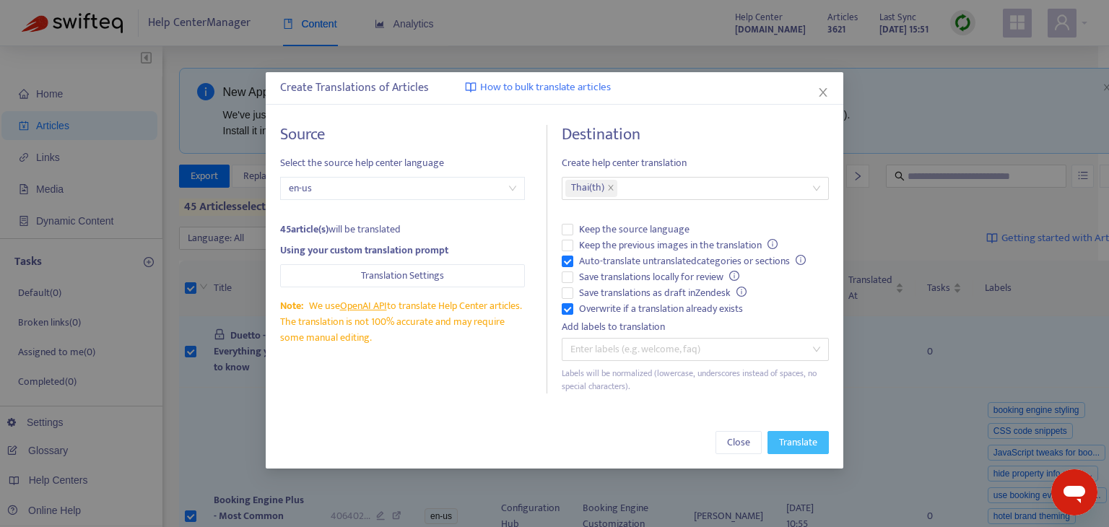
click at [802, 438] on span "Translate" at bounding box center [798, 443] width 38 height 16
